Goal: Task Accomplishment & Management: Use online tool/utility

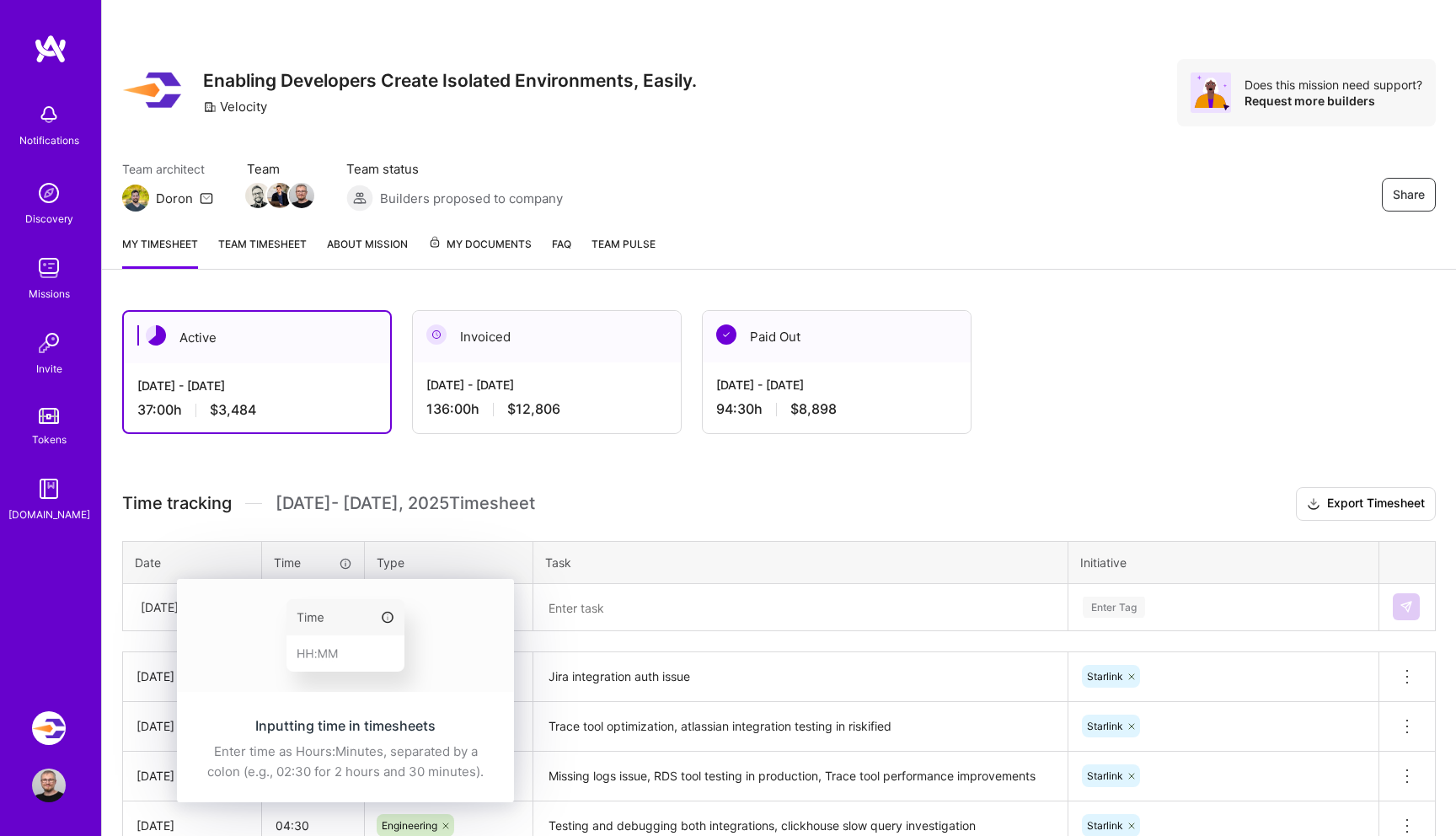
click at [321, 605] on img at bounding box center [346, 635] width 337 height 113
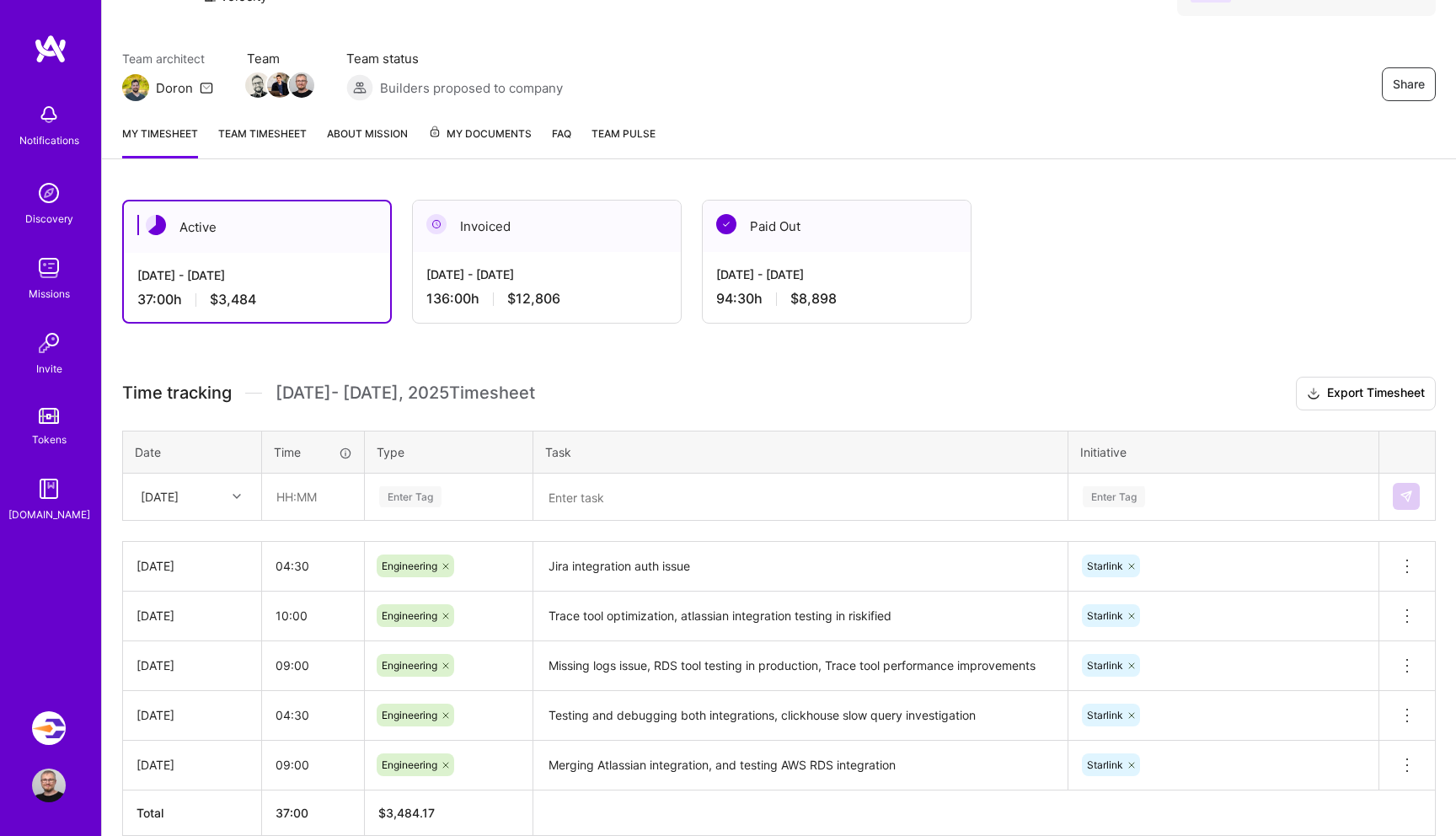
scroll to position [109, 0]
click at [285, 505] on input "text" at bounding box center [312, 498] width 100 height 44
type input "10:00"
click at [481, 496] on div "Enter Tag" at bounding box center [449, 498] width 143 height 21
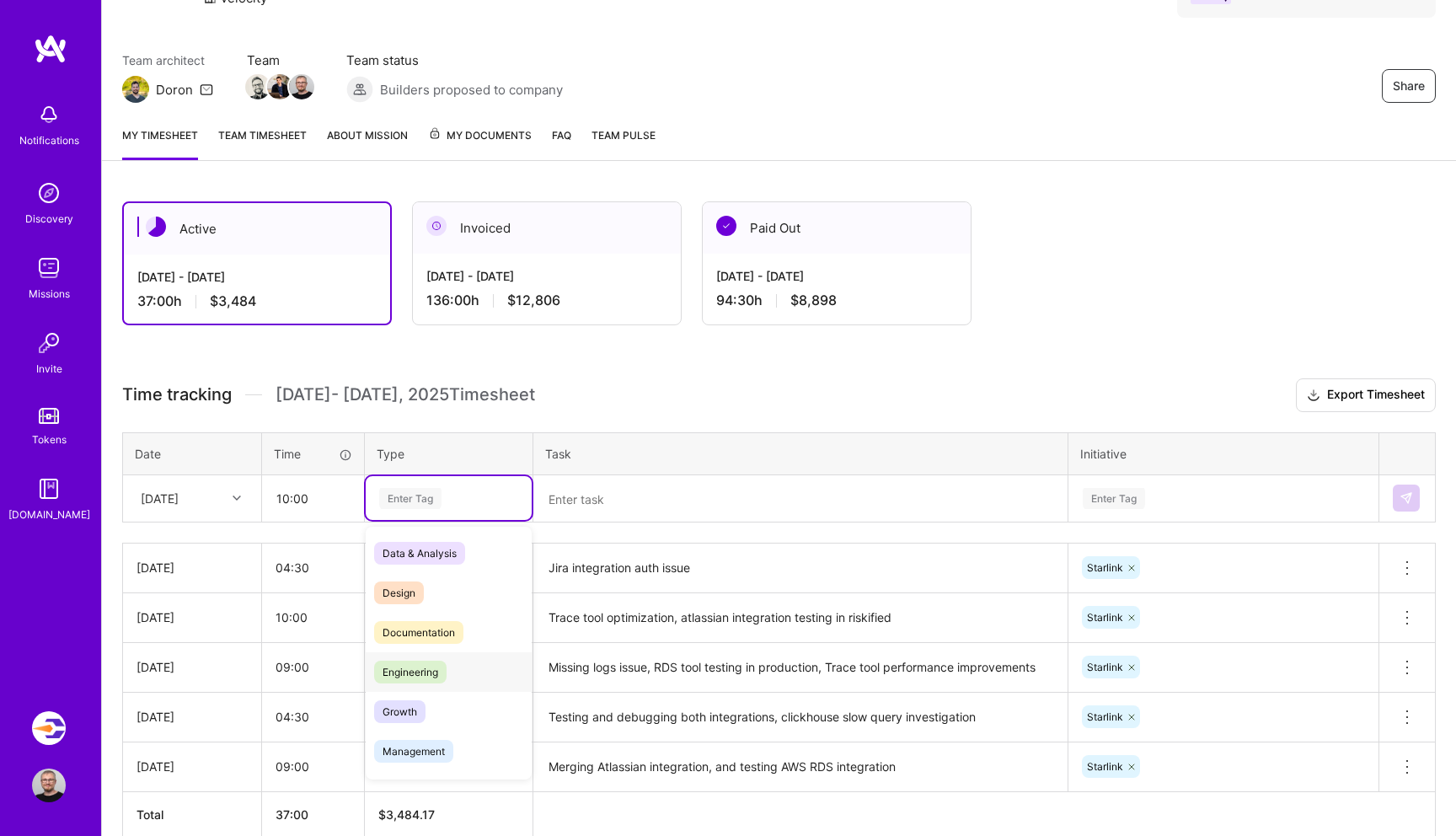
click at [434, 654] on div "Engineering" at bounding box center [449, 672] width 166 height 40
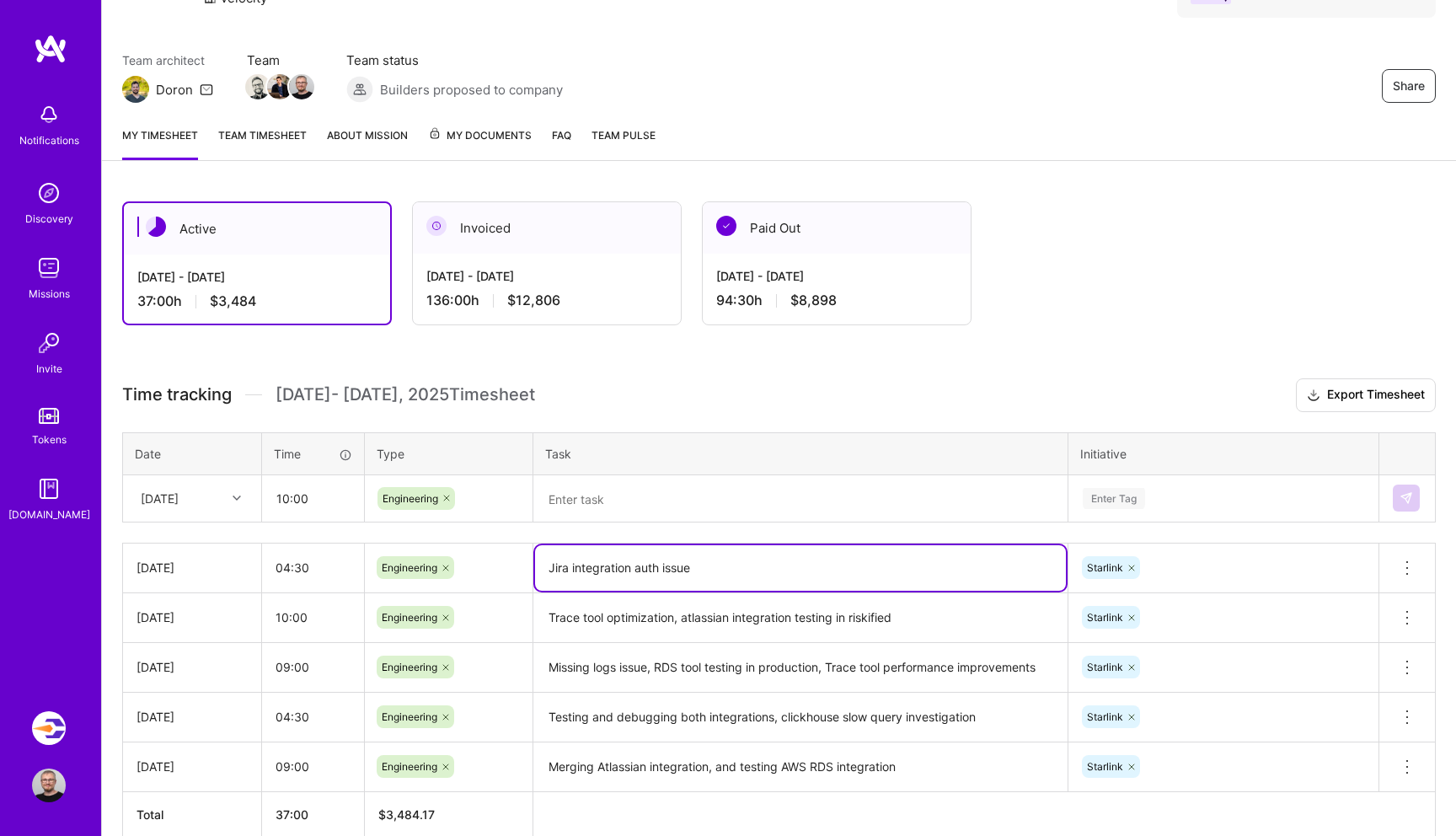
drag, startPoint x: 546, startPoint y: 567, endPoint x: 702, endPoint y: 567, distance: 156.0
click at [701, 567] on textarea "Jira integration auth issue" at bounding box center [801, 567] width 531 height 45
click at [649, 508] on textarea at bounding box center [801, 499] width 531 height 43
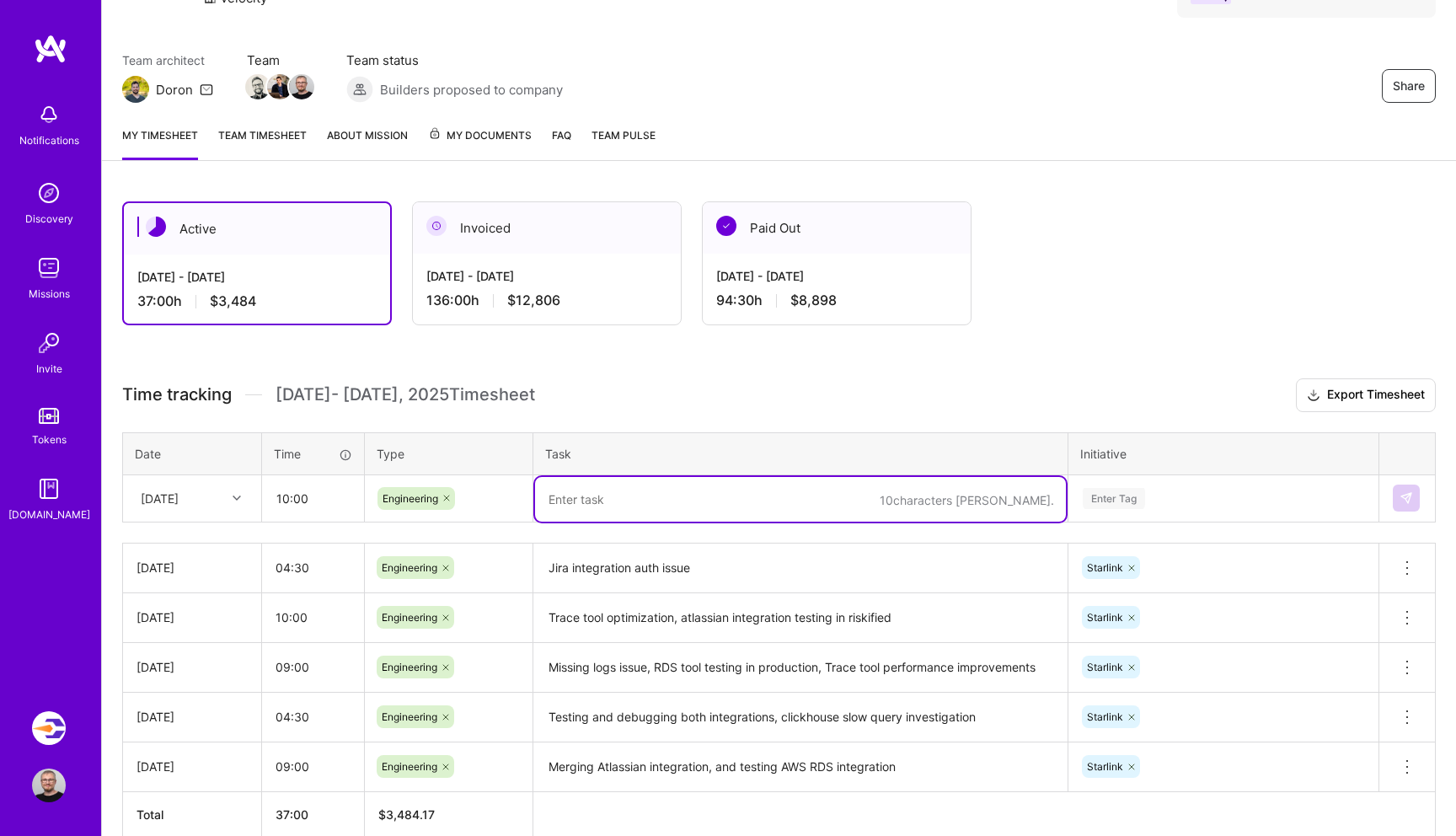
paste textarea "Jira integration auth issue"
type textarea "Jira integration auth issue"
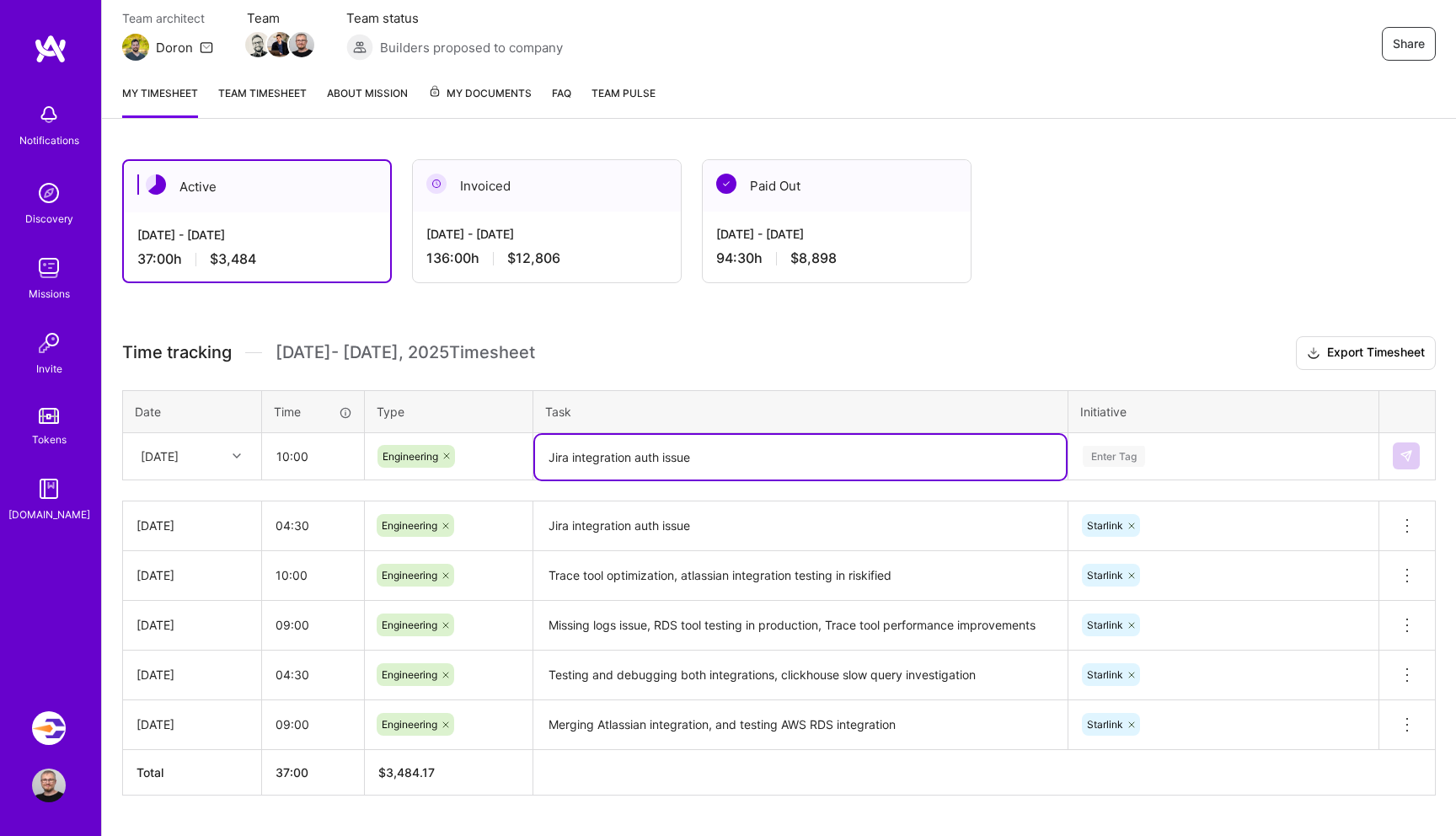
click at [1213, 478] on div "Enter Tag" at bounding box center [1223, 455] width 309 height 43
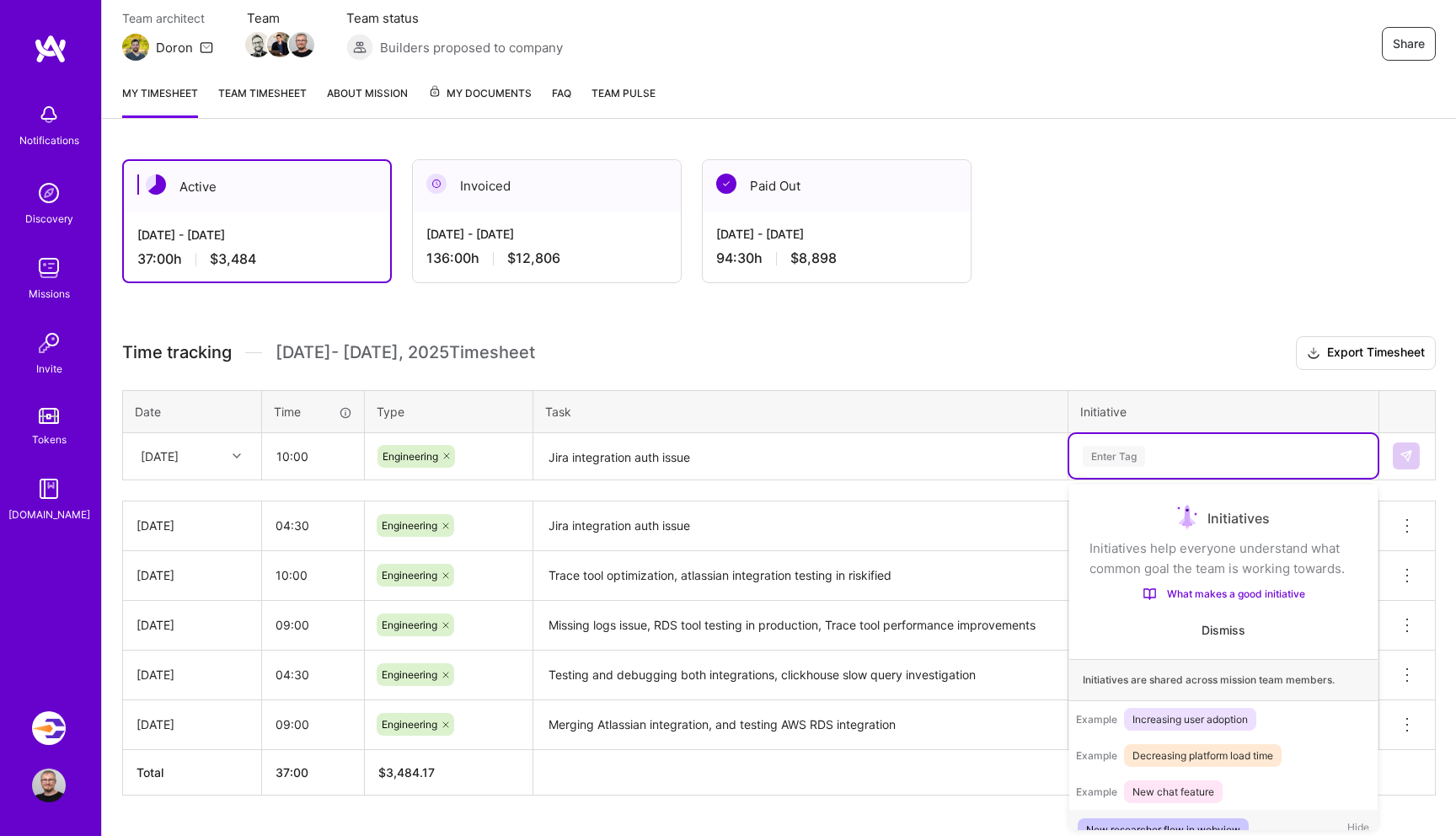
scroll to position [23, 0]
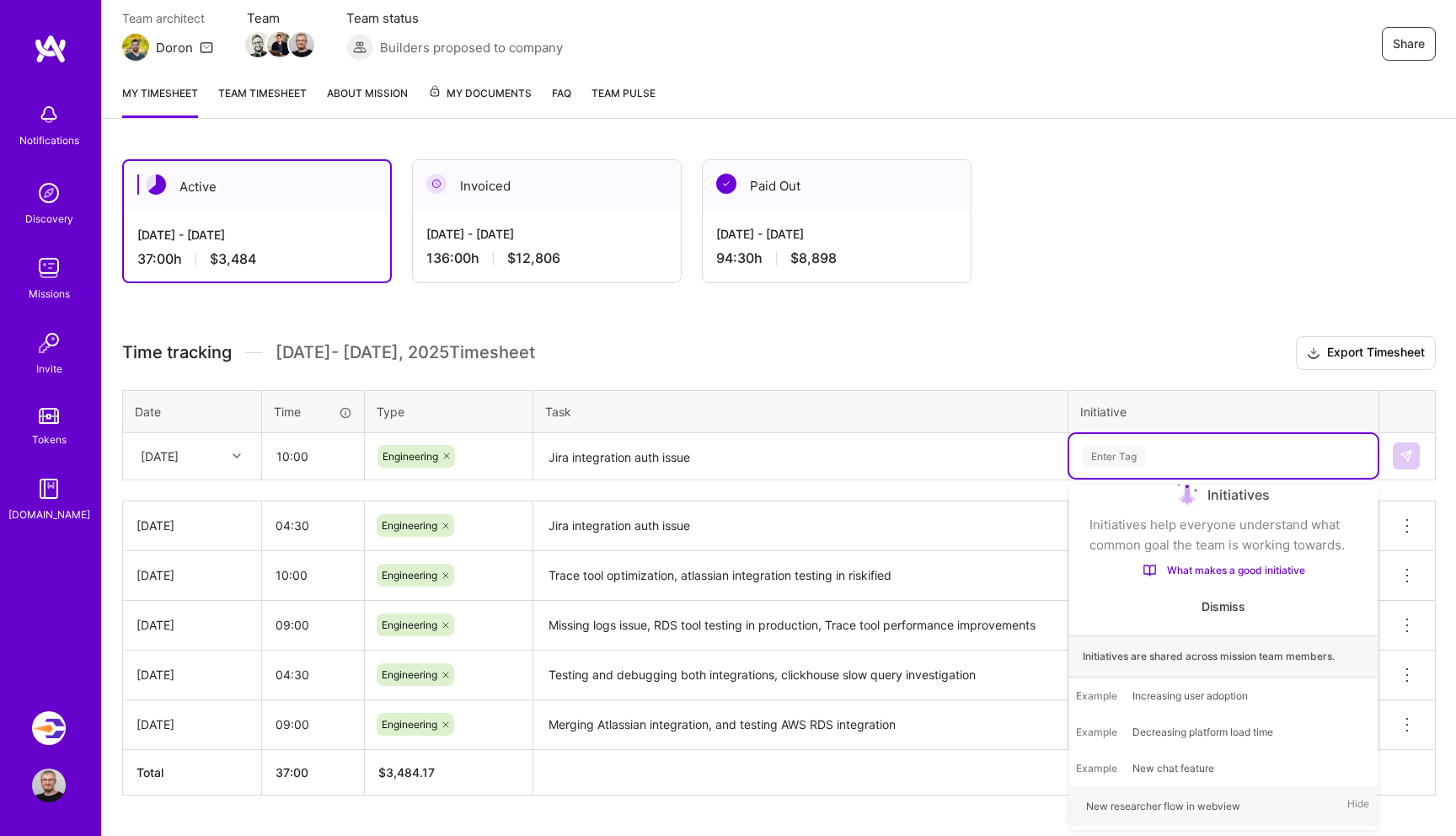
type input "s"
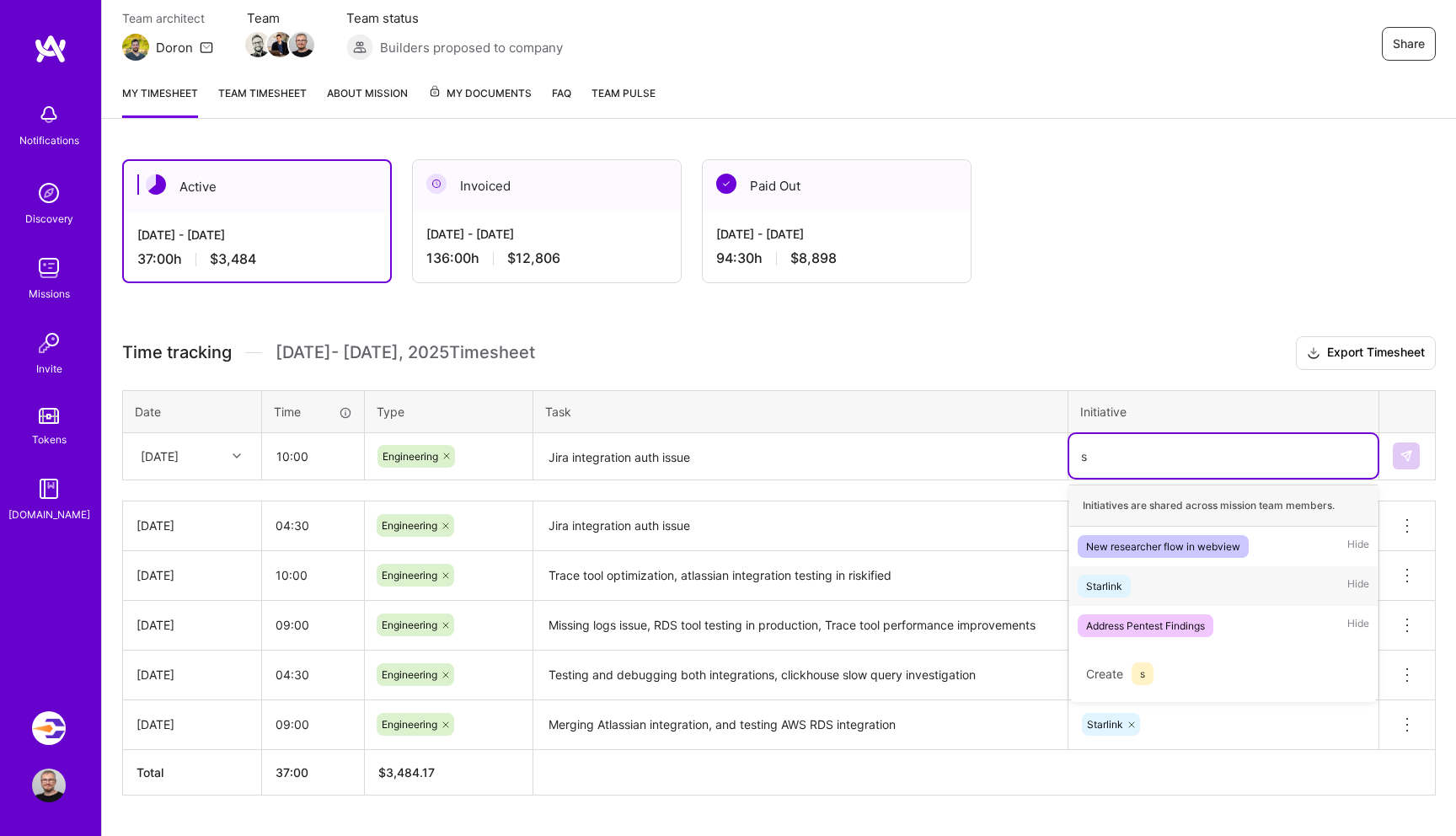
click at [1172, 592] on div "Starlink Hide" at bounding box center [1223, 586] width 309 height 40
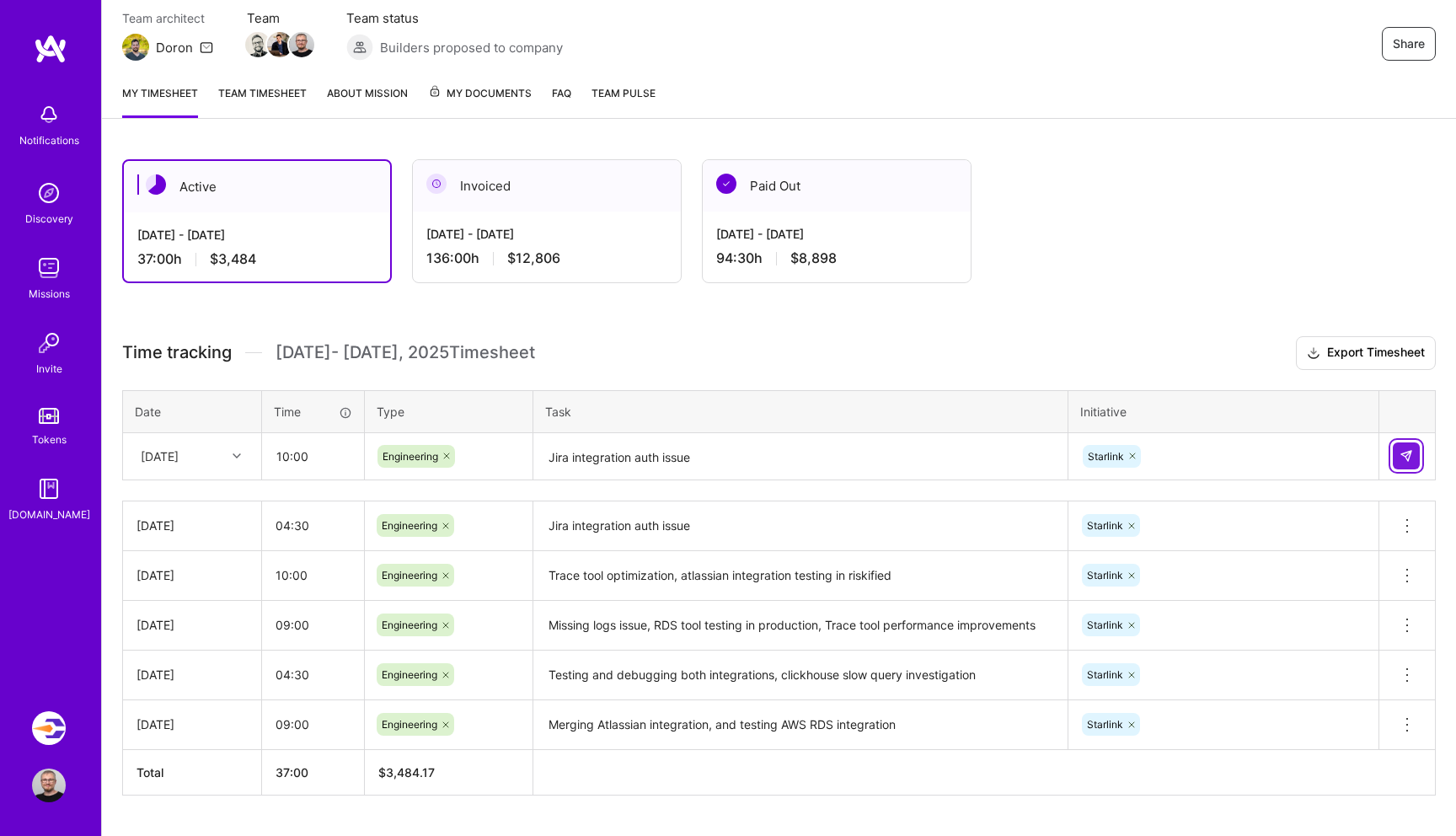
click at [1403, 450] on img at bounding box center [1406, 456] width 14 height 14
